Goal: Register for event/course

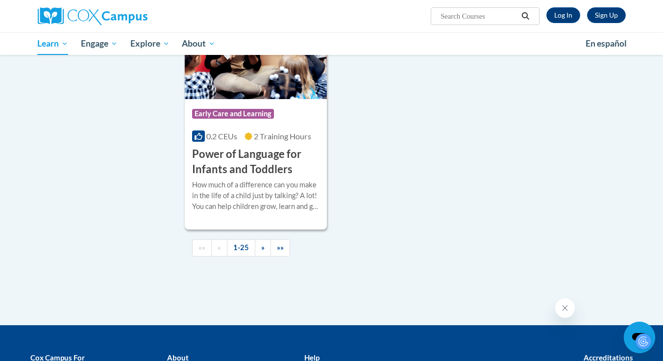
scroll to position [2254, 0]
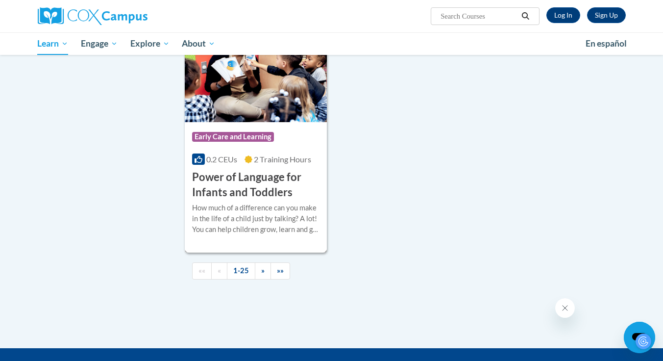
click at [248, 200] on h3 "Power of Language for Infants and Toddlers" at bounding box center [256, 185] width 128 height 30
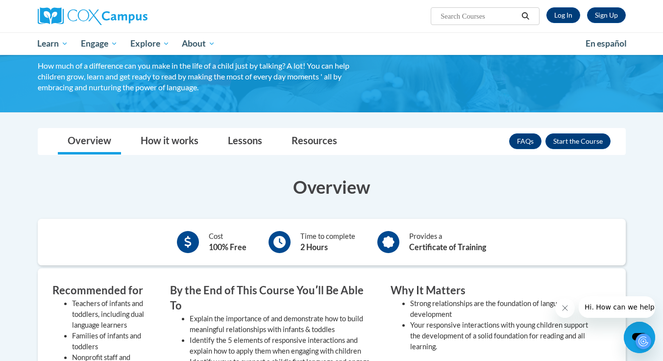
scroll to position [49, 0]
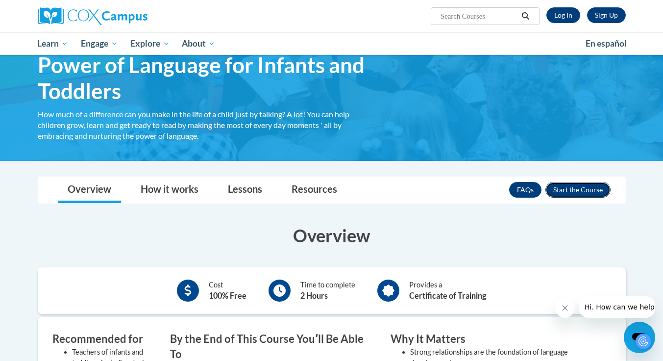
click at [584, 190] on button "Enroll" at bounding box center [577, 190] width 65 height 16
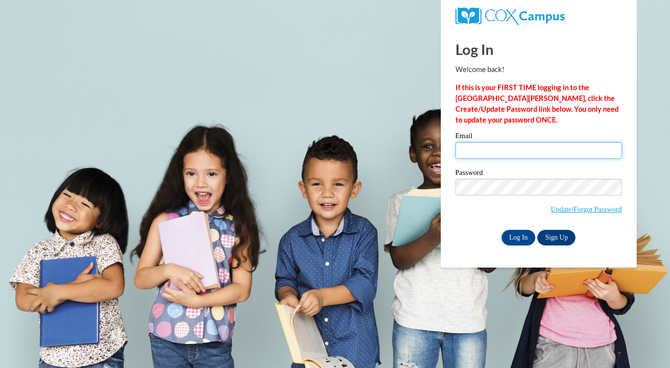
click at [535, 154] on input "Email" at bounding box center [539, 150] width 167 height 17
type input "miller.ethan0012@gmail.com"
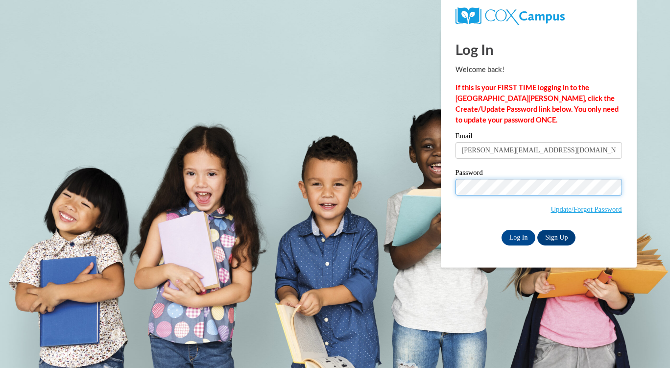
click at [502, 230] on input "Log In" at bounding box center [519, 238] width 34 height 16
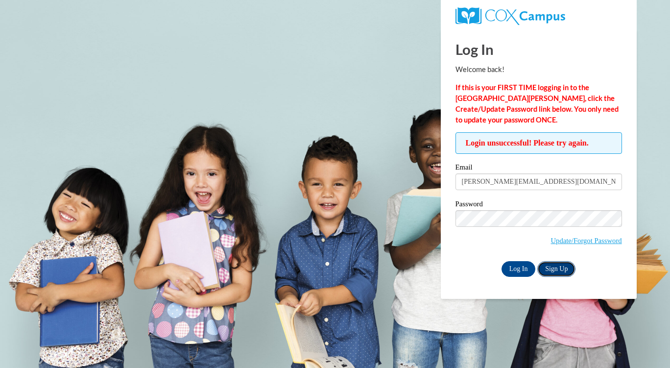
click at [562, 266] on link "Sign Up" at bounding box center [556, 269] width 38 height 16
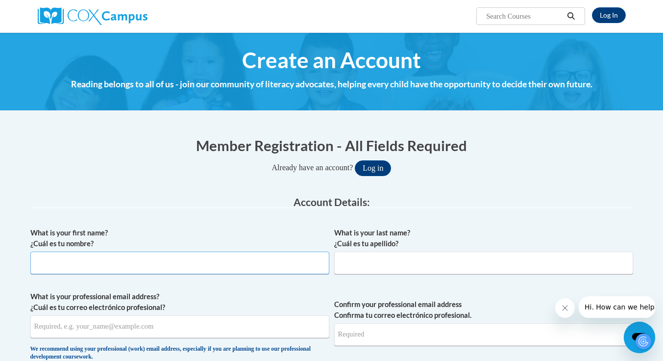
click at [110, 263] on input "What is your first name? ¿Cuál es tu nombre?" at bounding box center [179, 262] width 299 height 23
type input "ETHAN"
type input "MILLER"
type input "miller.ethan0012@gmail.com"
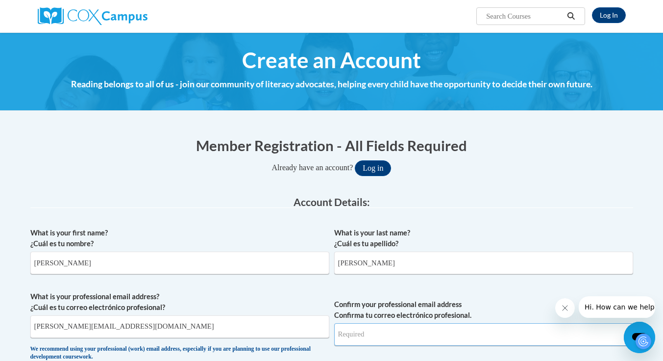
type input "miller.ethan0012@gmail.com"
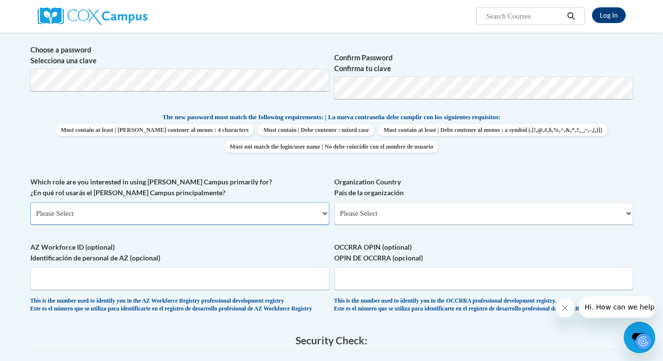
scroll to position [441, 0]
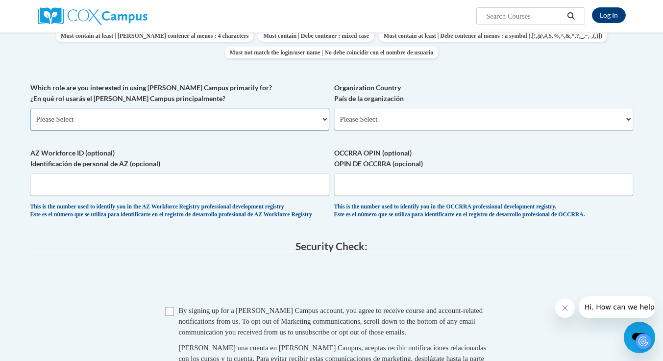
click at [190, 114] on select "Please Select College/University | Colegio/Universidad Community/Nonprofit Part…" at bounding box center [179, 119] width 299 height 23
select select "5a18ea06-2b54-4451-96f2-d152daf9eac5"
click at [30, 108] on select "Please Select College/University | Colegio/Universidad Community/Nonprofit Part…" at bounding box center [179, 119] width 299 height 23
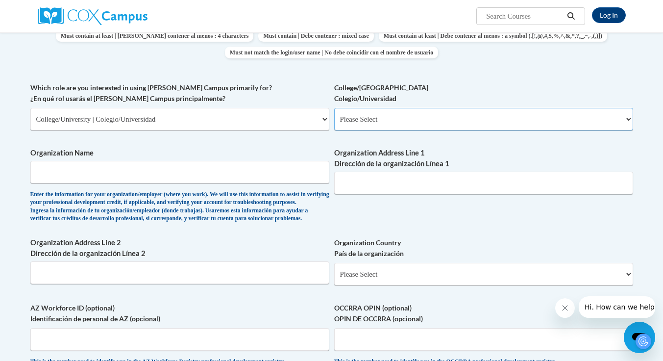
click at [369, 118] on select "Please Select College/University Staff | Empleado universitario College/Univers…" at bounding box center [483, 119] width 299 height 23
select select "99b32b07-cffc-426c-8bf6-0cd77760d84b"
click at [334, 108] on select "Please Select College/University Staff | Empleado universitario College/Univers…" at bounding box center [483, 119] width 299 height 23
click at [202, 173] on input "Organization Name" at bounding box center [179, 172] width 299 height 23
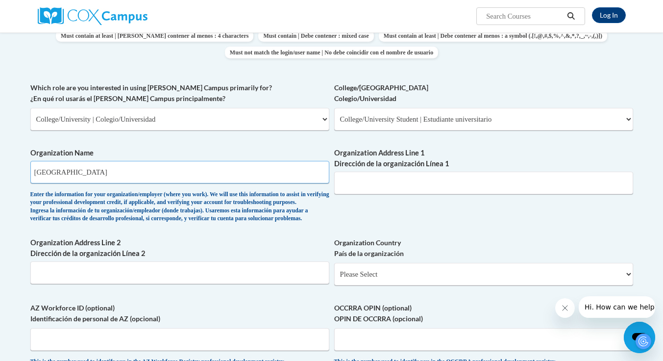
type input "Eastern University"
click at [428, 177] on input "Organization Address Line 1 Dirección de la organización Línea 1" at bounding box center [483, 182] width 299 height 23
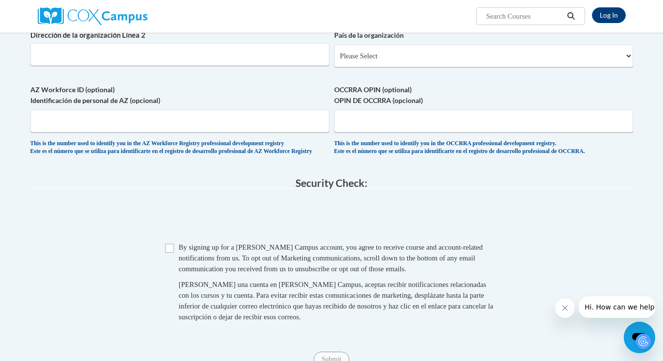
scroll to position [686, 0]
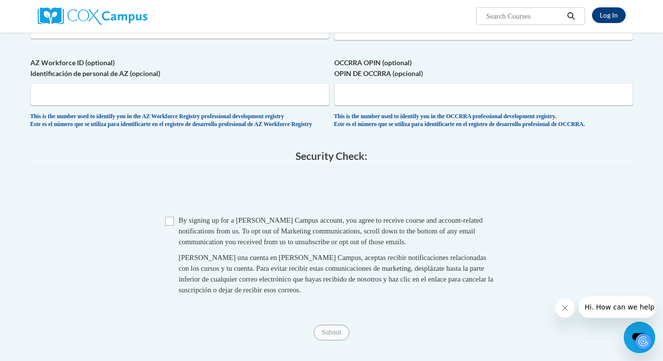
type input "1300 Eagle Rd, Wayne PA 19087"
click at [169, 225] on input "Checkbox" at bounding box center [169, 221] width 9 height 9
checkbox input "true"
click at [325, 340] on input "Submit" at bounding box center [331, 332] width 35 height 16
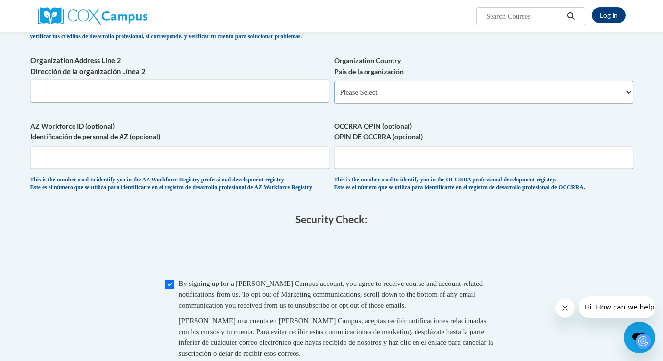
scroll to position [588, 0]
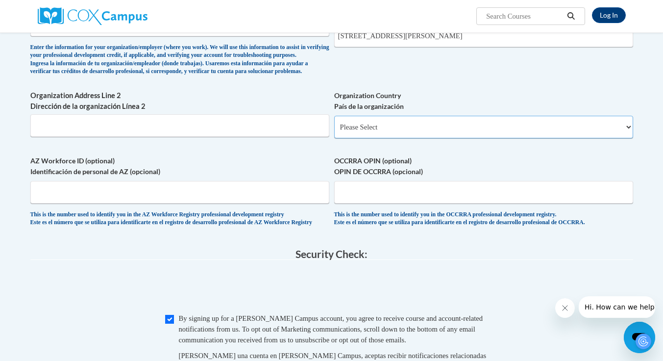
click at [414, 138] on select "Please Select United States | Estados Unidos Outside of the United States | Fue…" at bounding box center [483, 127] width 299 height 23
select select "ad49bcad-a171-4b2e-b99c-48b446064914"
click at [334, 132] on select "Please Select United States | Estados Unidos Outside of the United States | Fue…" at bounding box center [483, 127] width 299 height 23
select select
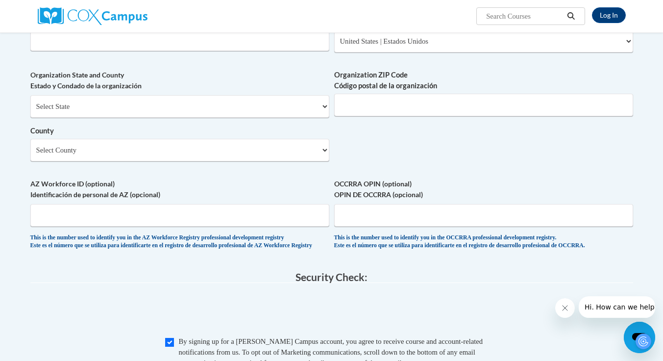
scroll to position [637, 0]
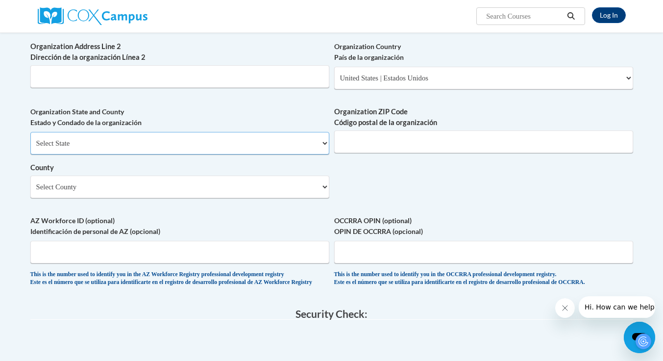
click at [113, 154] on select "Select State Alabama Alaska Arizona Arkansas California Colorado Connecticut De…" at bounding box center [179, 143] width 299 height 23
select select "Pennsylvania"
click at [30, 148] on select "Select State Alabama Alaska Arizona Arkansas California Colorado Connecticut De…" at bounding box center [179, 143] width 299 height 23
click at [355, 153] on input "Organization ZIP Code Código postal de la organización" at bounding box center [483, 141] width 299 height 23
type input "19087"
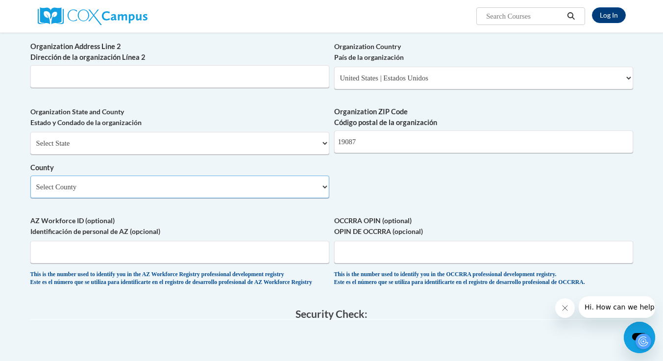
click at [144, 198] on select "Select County Adams Allegheny Armstrong Beaver Bedford Berks Blair Bradford Buc…" at bounding box center [179, 186] width 299 height 23
select select "Delaware"
click at [30, 192] on select "Select County Adams Allegheny Armstrong Beaver Bedford Berks Blair Bradford Buc…" at bounding box center [179, 186] width 299 height 23
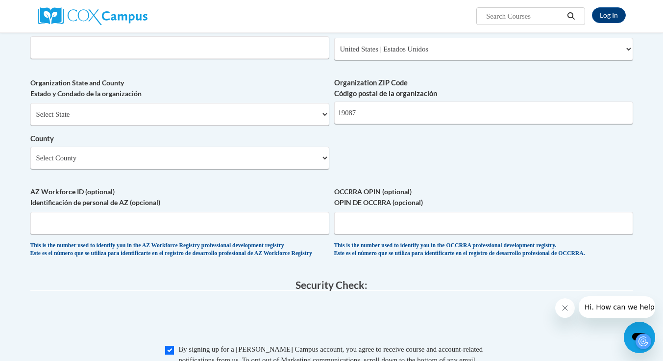
scroll to position [686, 0]
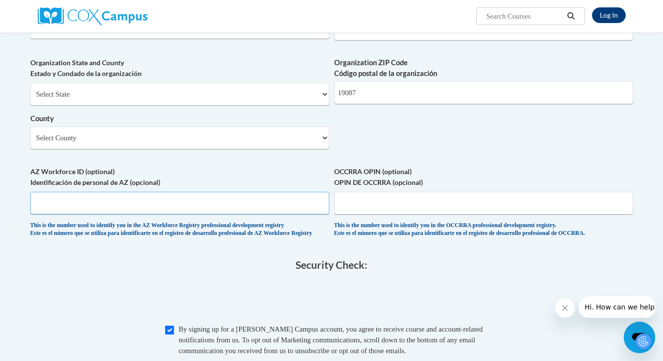
click at [160, 214] on input "AZ Workforce ID (optional) Identificación de personal de AZ (opcional)" at bounding box center [179, 203] width 299 height 23
click at [430, 235] on span "OCCRRA OPIN (optional) OPIN DE OCCRRA (opcional) This is the number used to ide…" at bounding box center [483, 202] width 299 height 72
click at [422, 214] on input "OCCRRA OPIN (optional) OPIN DE OCCRRA (opcional)" at bounding box center [483, 203] width 299 height 23
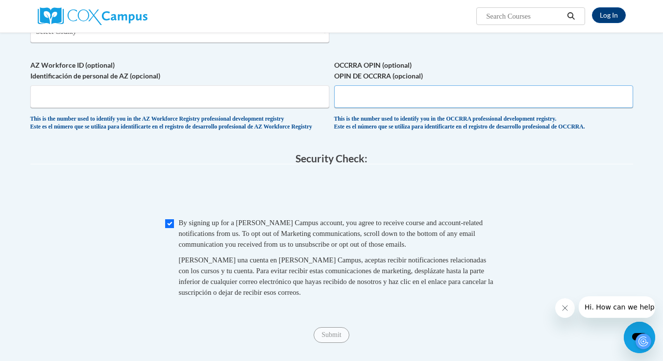
scroll to position [833, 0]
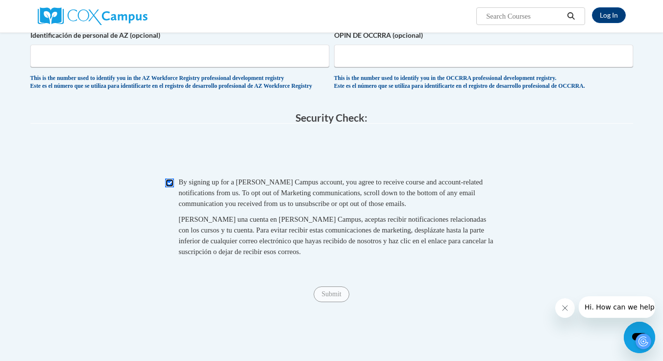
click at [167, 187] on input "Checkbox" at bounding box center [169, 182] width 9 height 9
click at [171, 187] on input "Checkbox" at bounding box center [169, 182] width 9 height 9
checkbox input "true"
click at [333, 302] on input "Submit" at bounding box center [331, 294] width 35 height 16
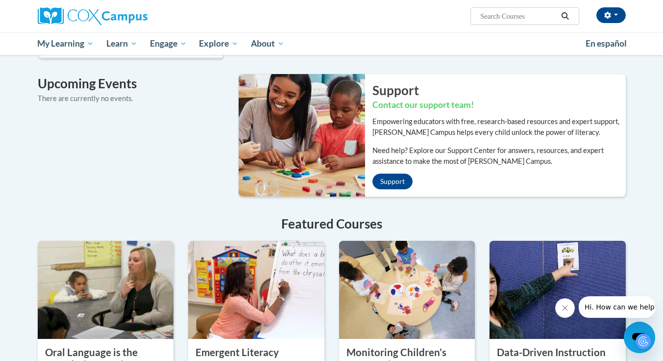
scroll to position [490, 0]
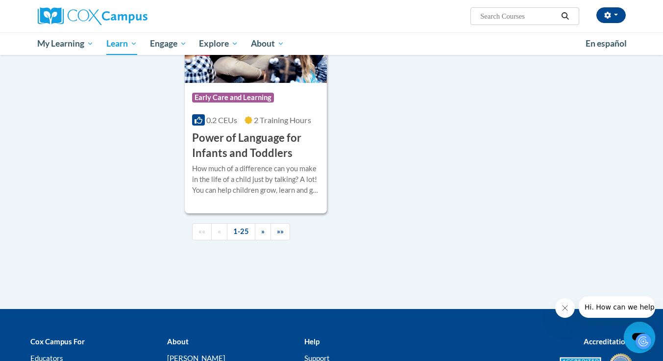
scroll to position [2303, 0]
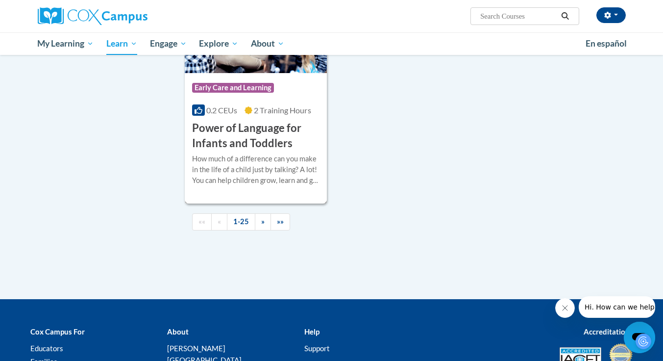
click at [278, 137] on h3 "Power of Language for Infants and Toddlers" at bounding box center [256, 136] width 128 height 30
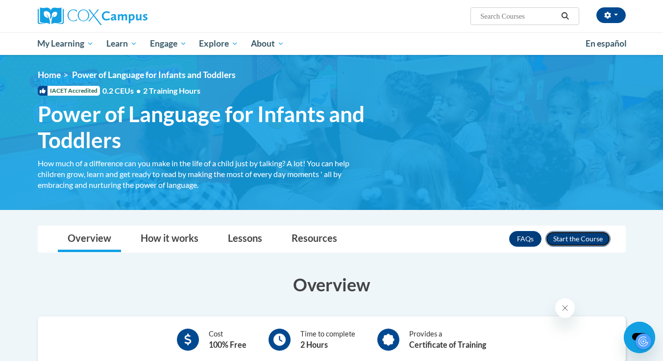
click at [585, 241] on button "Enroll" at bounding box center [577, 239] width 65 height 16
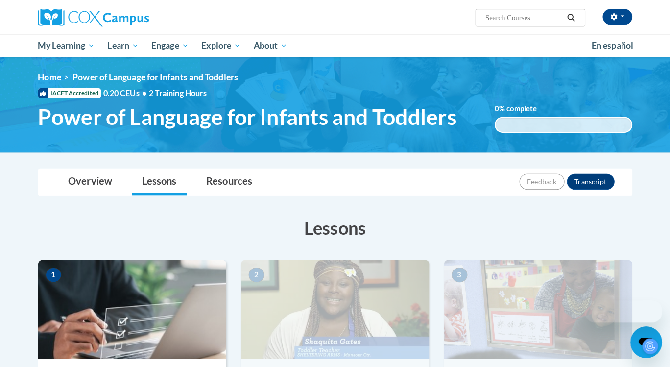
scroll to position [196, 0]
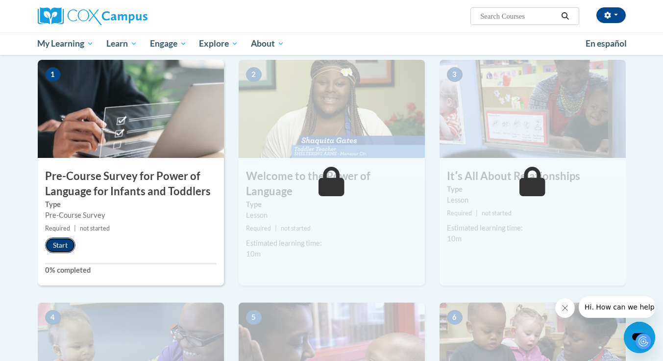
click at [57, 247] on button "Start" at bounding box center [60, 245] width 30 height 16
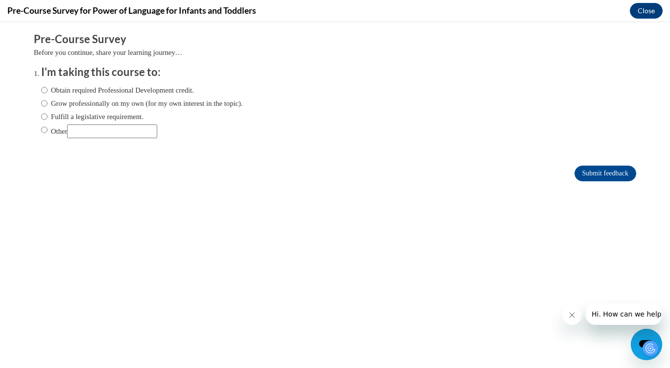
scroll to position [0, 0]
click at [63, 101] on label "Grow professionally on my own (for my own interest in the topic)." at bounding box center [142, 103] width 202 height 11
click at [48, 101] on input "Grow professionally on my own (for my own interest in the topic)." at bounding box center [44, 103] width 6 height 11
radio input "true"
click at [603, 172] on input "Submit feedback" at bounding box center [606, 174] width 62 height 16
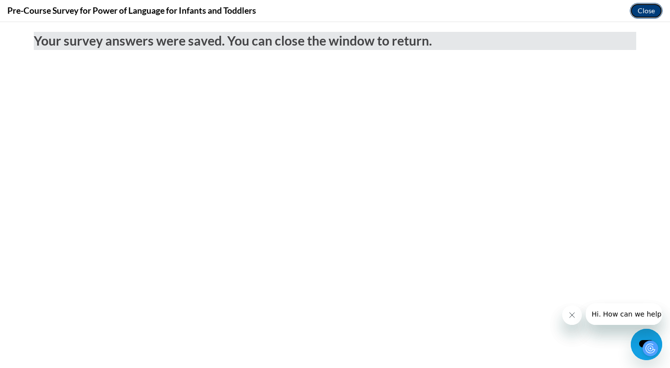
click at [649, 12] on button "Close" at bounding box center [646, 11] width 33 height 16
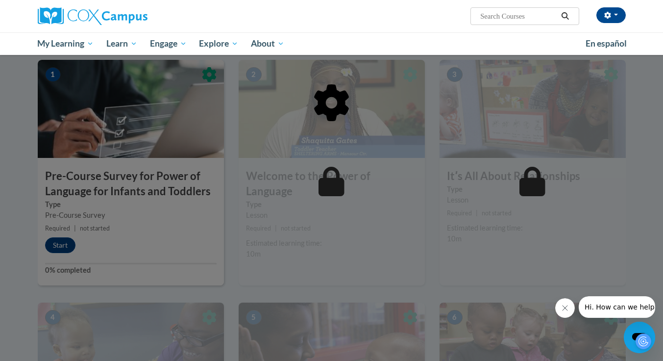
click at [562, 306] on icon "Close message from company" at bounding box center [564, 308] width 8 height 8
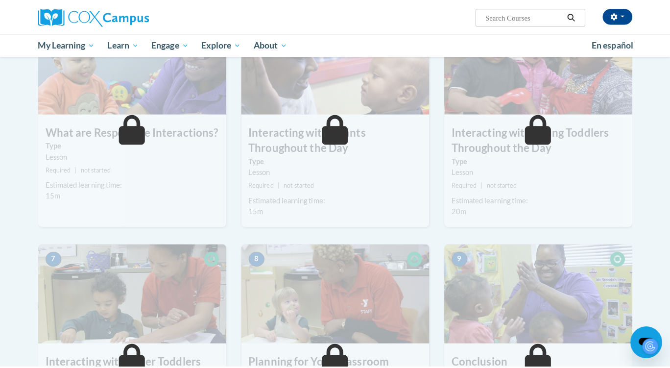
scroll to position [196, 0]
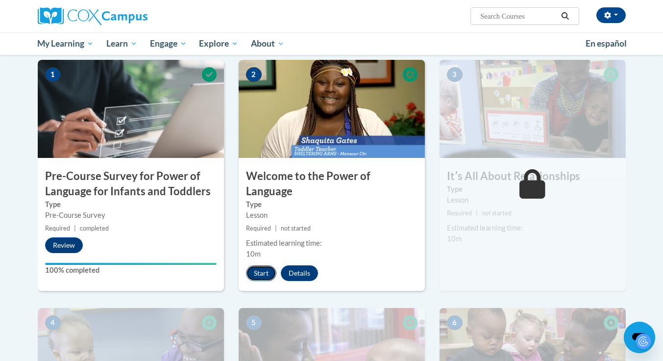
click at [260, 265] on button "Start" at bounding box center [261, 273] width 30 height 16
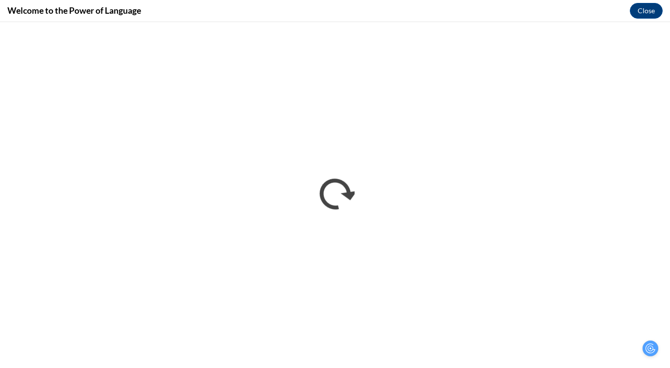
scroll to position [0, 0]
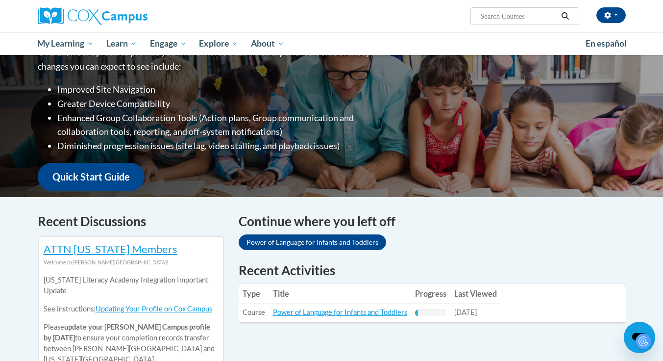
scroll to position [196, 0]
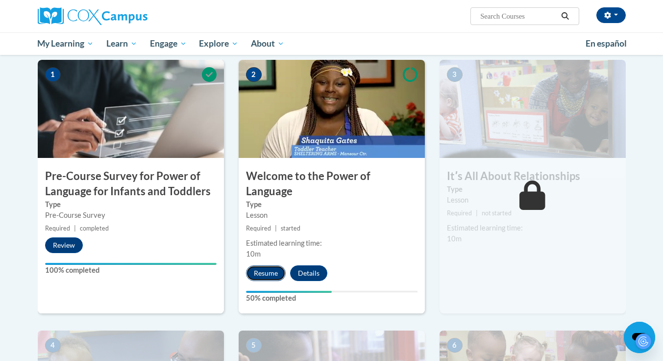
click at [264, 265] on button "Resume" at bounding box center [266, 273] width 40 height 16
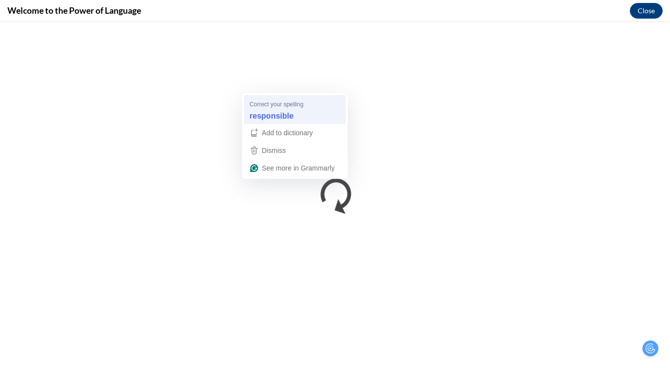
click at [287, 116] on strong "responsible" at bounding box center [272, 115] width 44 height 11
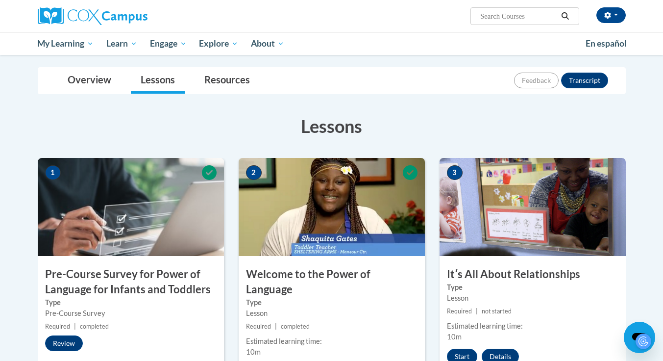
scroll to position [147, 0]
